Goal: Information Seeking & Learning: Learn about a topic

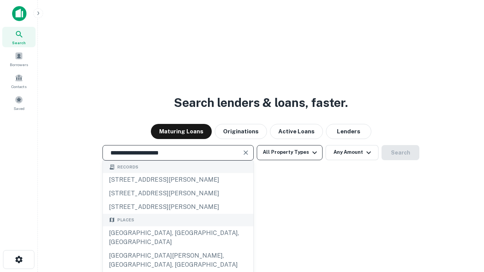
click at [178, 249] on div "[GEOGRAPHIC_DATA], [GEOGRAPHIC_DATA], [GEOGRAPHIC_DATA]" at bounding box center [178, 237] width 150 height 23
click at [290, 152] on button "All Property Types" at bounding box center [290, 152] width 66 height 15
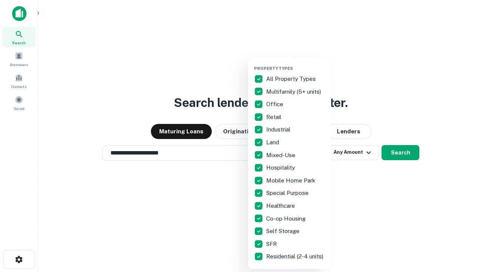
type input "**********"
click at [296, 63] on button "button" at bounding box center [295, 63] width 83 height 0
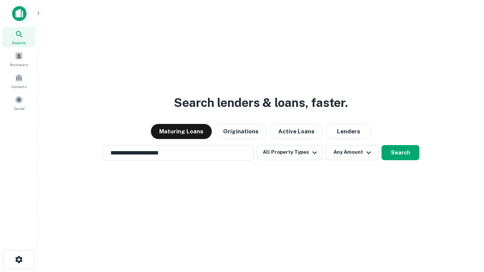
scroll to position [12, 0]
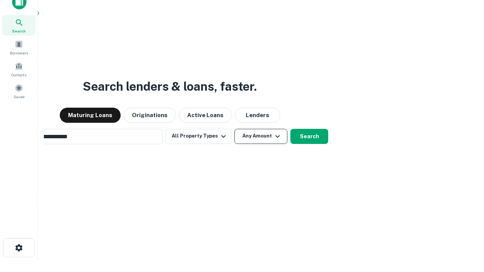
click at [234, 129] on button "Any Amount" at bounding box center [260, 136] width 53 height 15
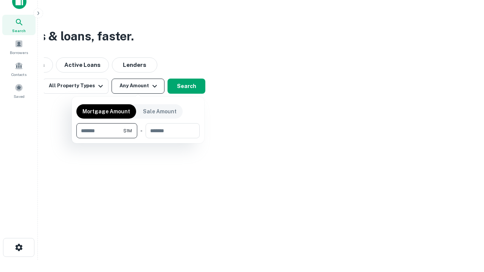
type input "*******"
click at [138, 138] on button "button" at bounding box center [137, 138] width 123 height 0
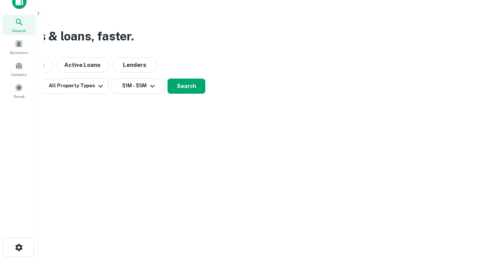
scroll to position [5, 139]
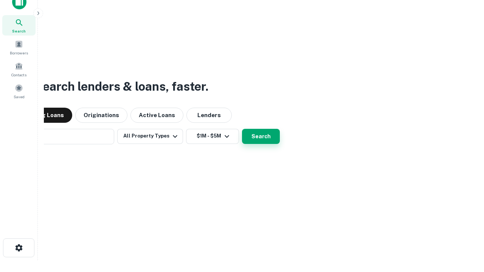
click at [242, 129] on button "Search" at bounding box center [261, 136] width 38 height 15
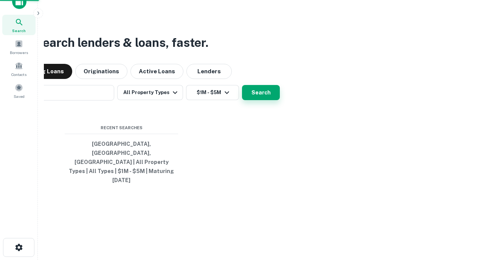
scroll to position [20, 214]
